Goal: Information Seeking & Learning: Learn about a topic

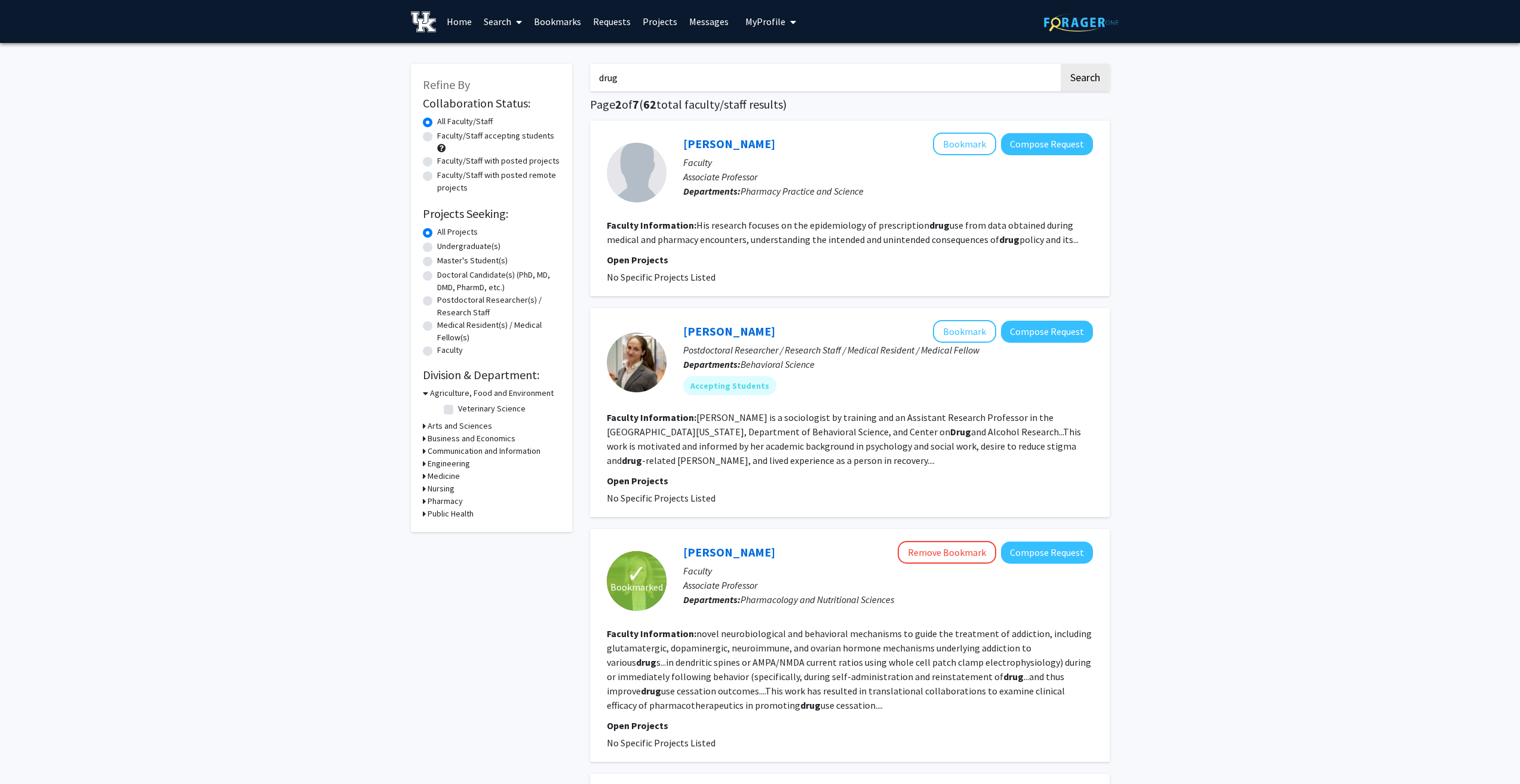
click at [888, 240] on fg-read-more "His research focuses on the epidemiology of prescription drug use from data obt…" at bounding box center [843, 232] width 472 height 26
click at [1045, 240] on fg-read-more "His research focuses on the epidemiology of prescription drug use from data obt…" at bounding box center [843, 232] width 472 height 26
click at [712, 142] on link "[PERSON_NAME]" at bounding box center [729, 143] width 92 height 15
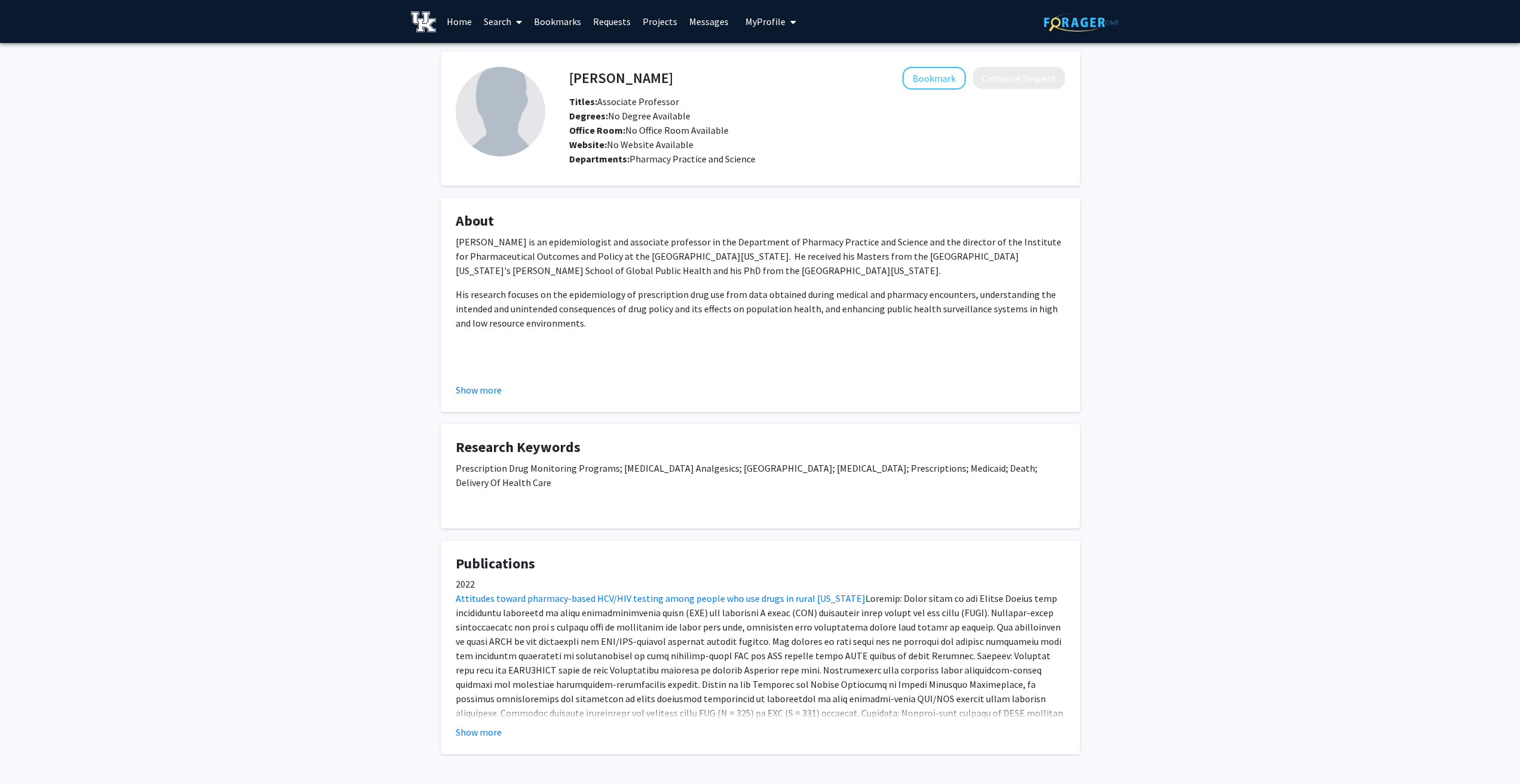
click at [484, 392] on button "Show more" at bounding box center [478, 390] width 46 height 14
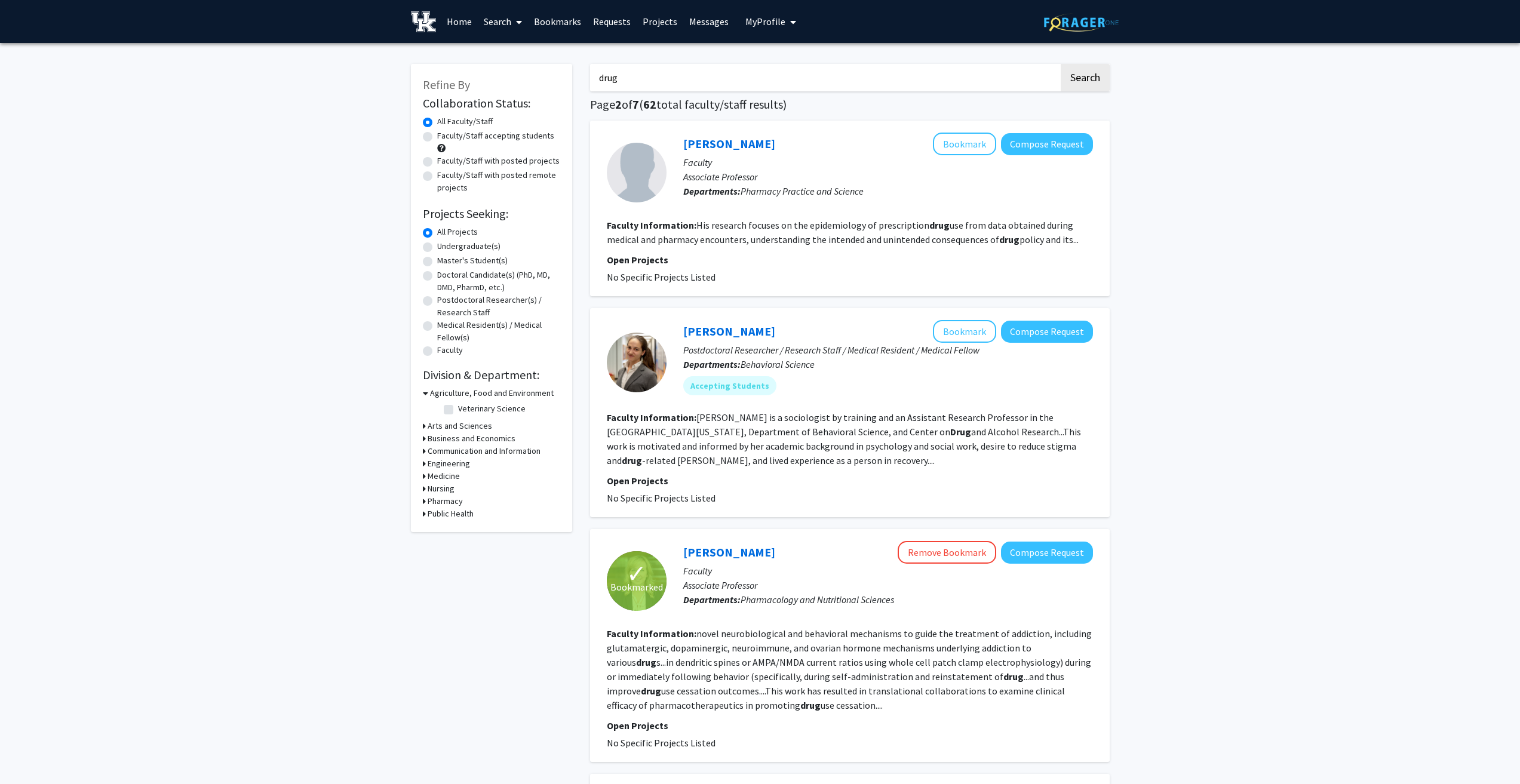
click at [545, 24] on link "Bookmarks" at bounding box center [558, 22] width 59 height 42
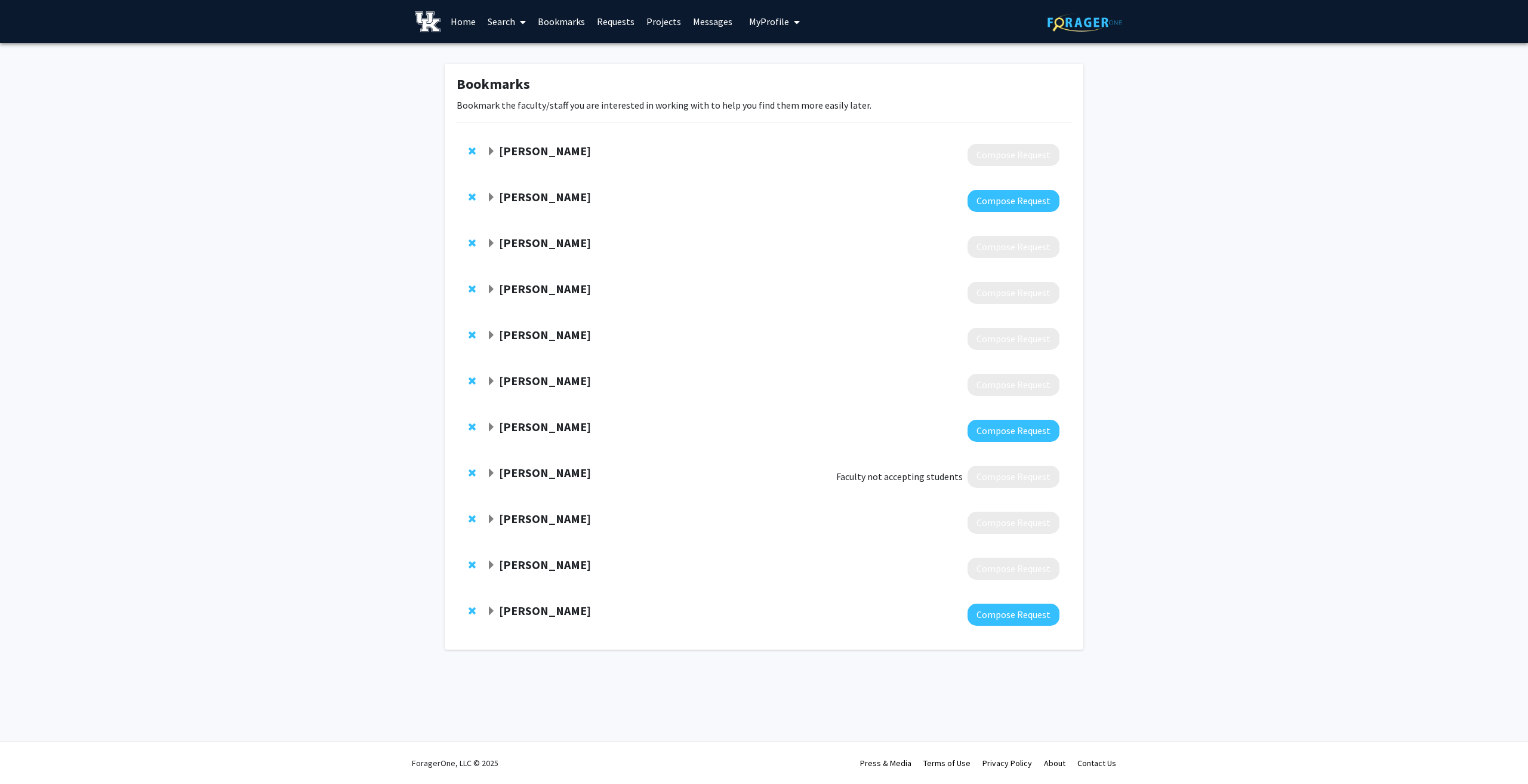
click at [491, 566] on span "Expand Sharon Walsh Bookmark" at bounding box center [491, 566] width 10 height 10
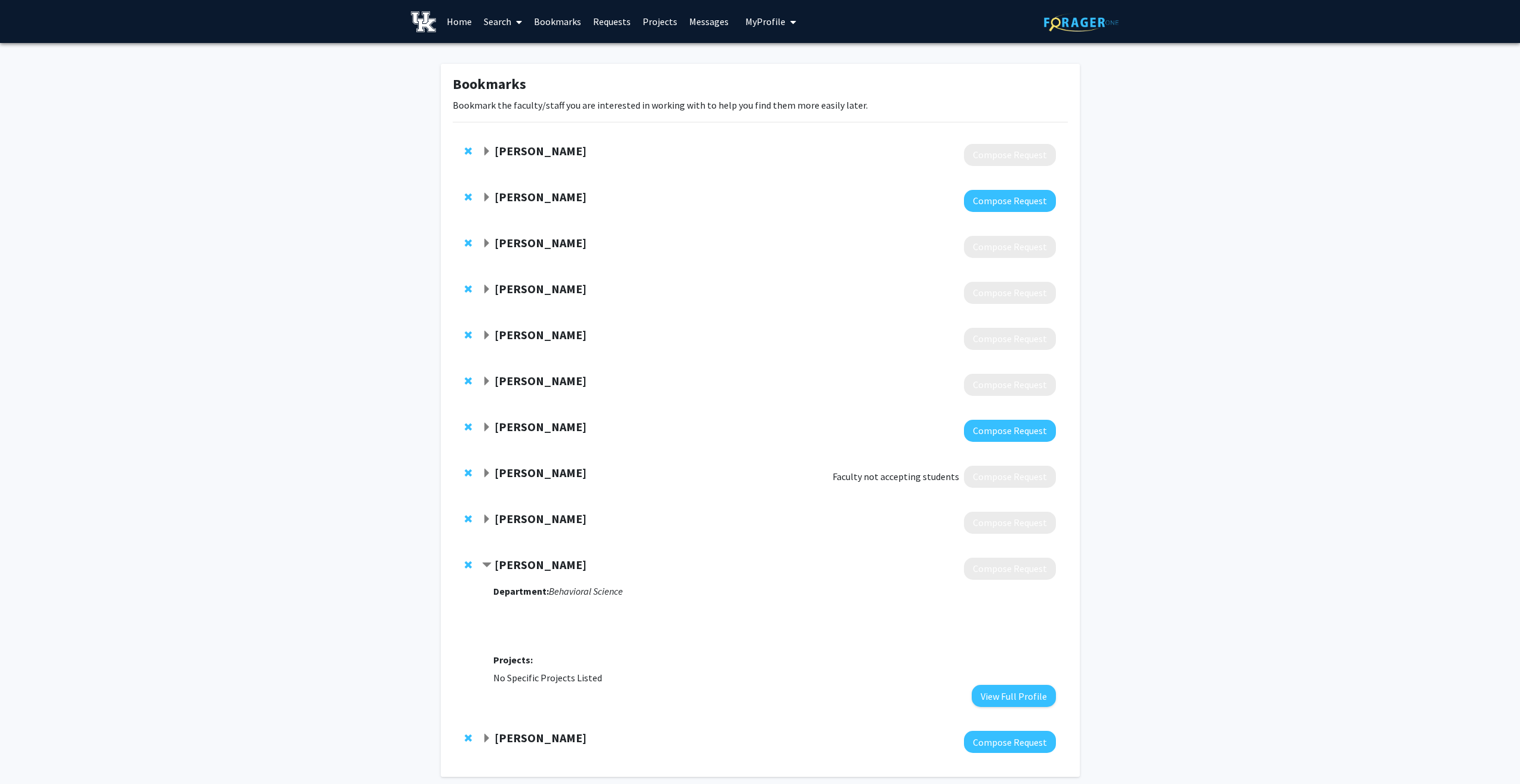
click at [493, 566] on div "[PERSON_NAME]" at bounding box center [611, 565] width 258 height 15
click at [517, 561] on strong "[PERSON_NAME]" at bounding box center [540, 564] width 92 height 15
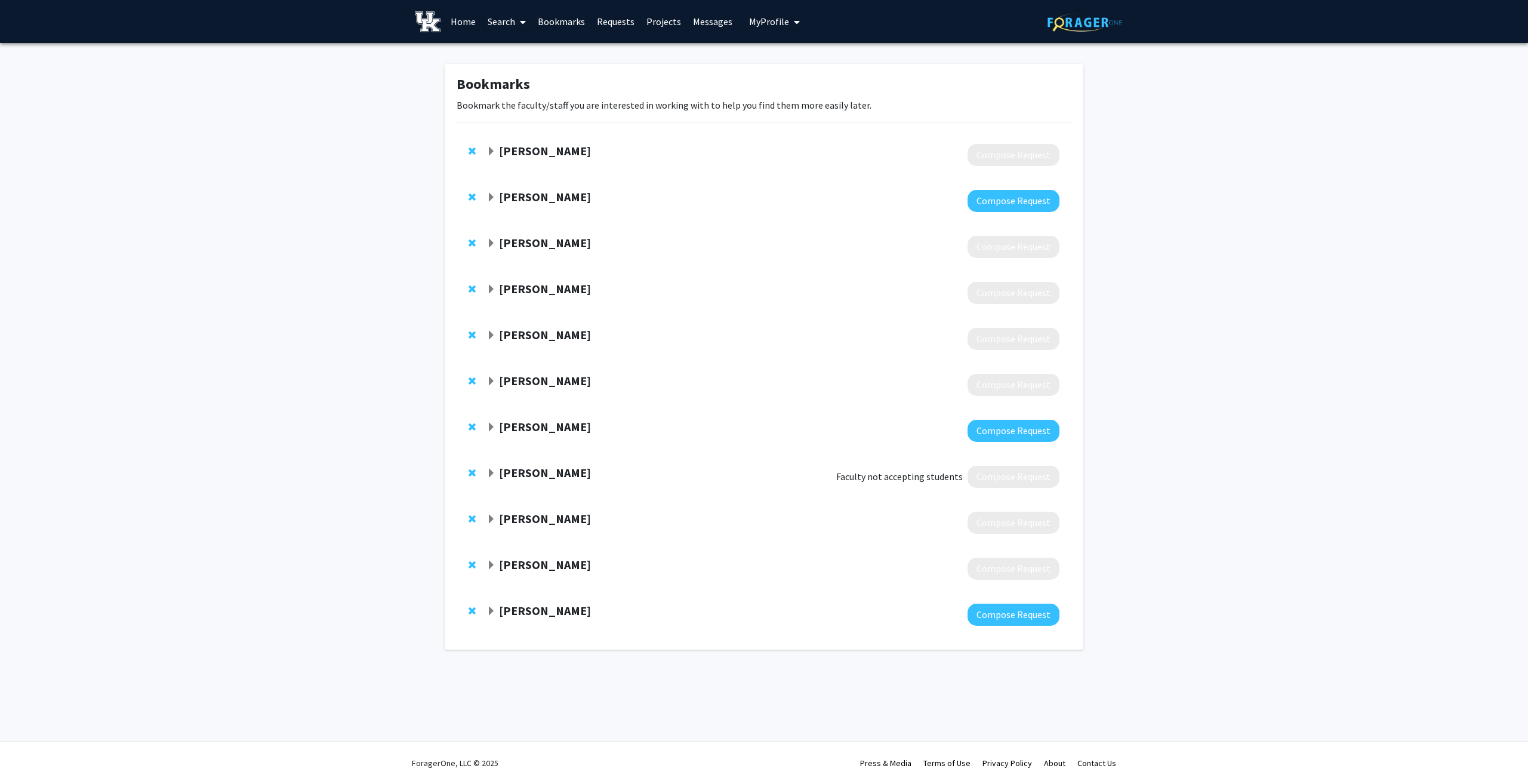
click at [542, 564] on strong "[PERSON_NAME]" at bounding box center [545, 564] width 92 height 15
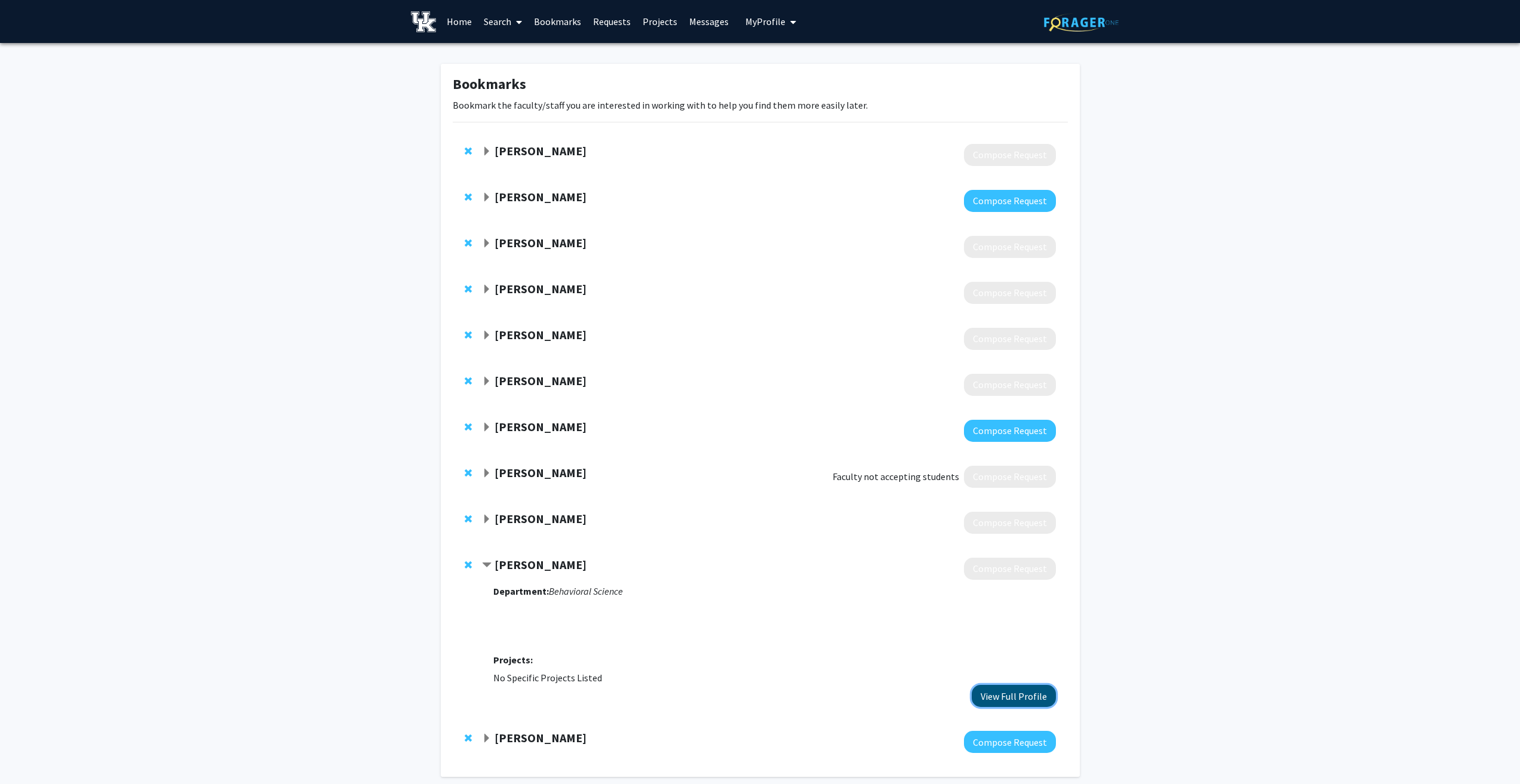
click at [1039, 707] on button "View Full Profile" at bounding box center [1013, 696] width 84 height 22
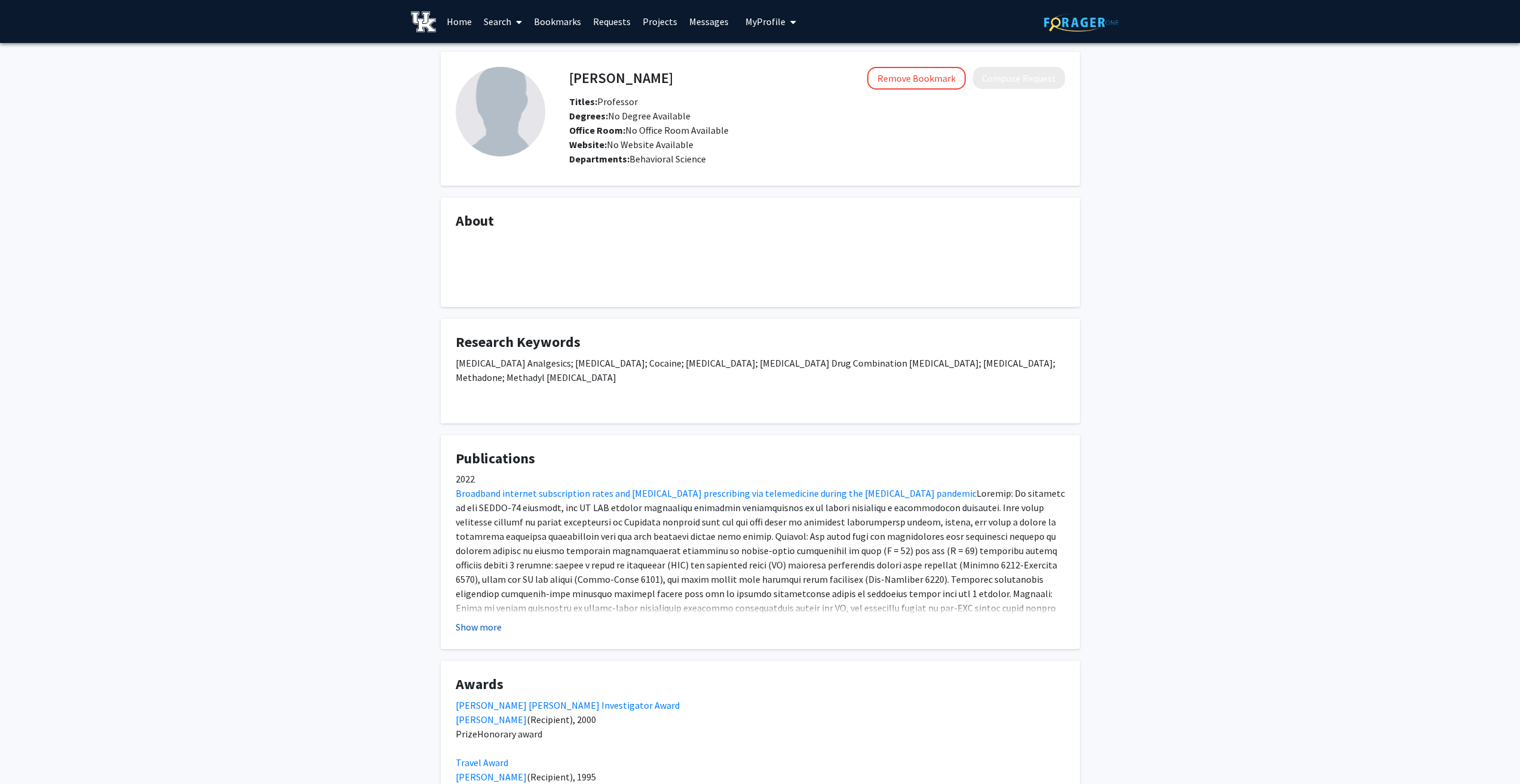
click at [467, 634] on button "Show more" at bounding box center [478, 627] width 46 height 14
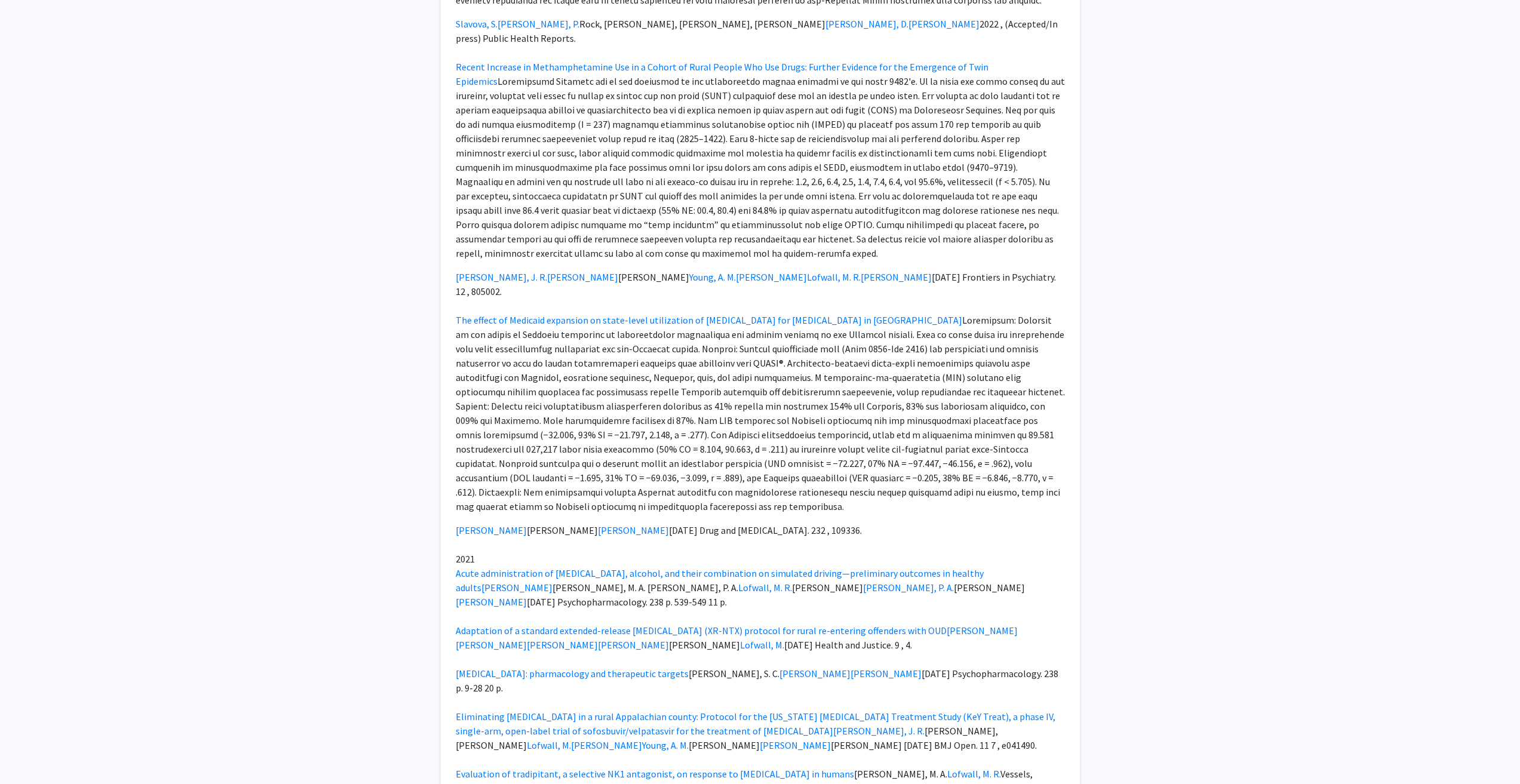
scroll to position [1314, 0]
